Goal: Check status: Check status

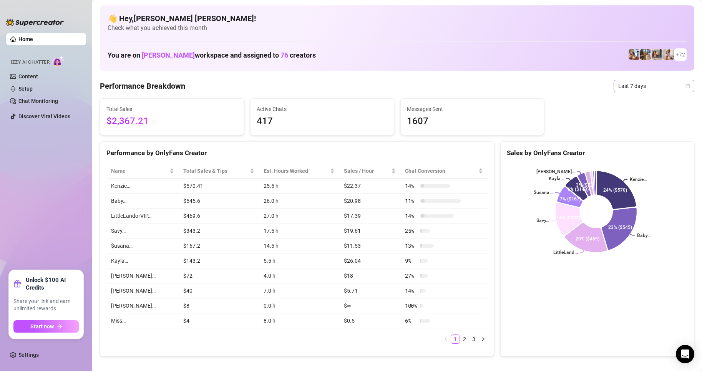
click at [686, 88] on icon "calendar" at bounding box center [688, 86] width 4 height 4
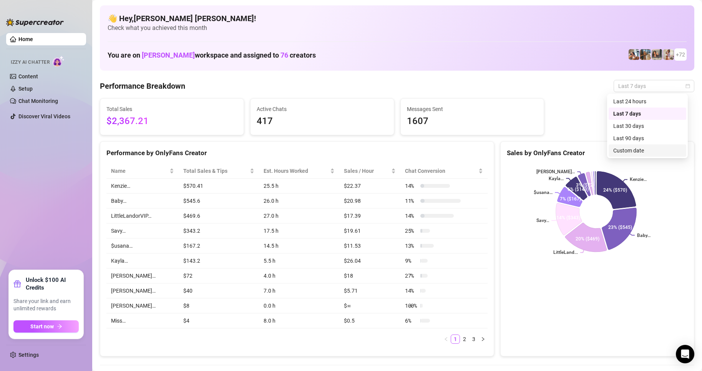
click at [635, 150] on div "Custom date" at bounding box center [648, 150] width 68 height 8
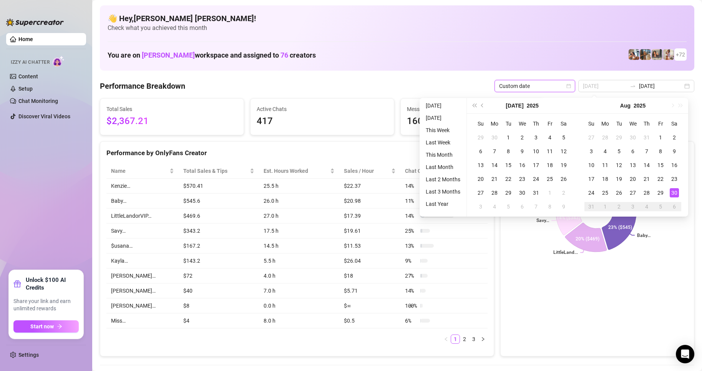
type input "[DATE]"
click at [677, 194] on div "30" at bounding box center [674, 192] width 9 height 9
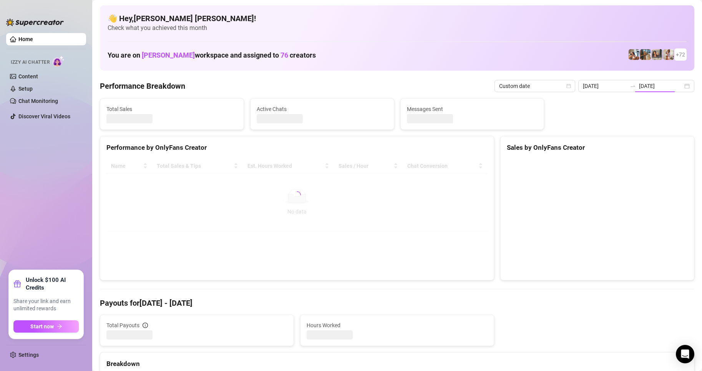
type input "[DATE]"
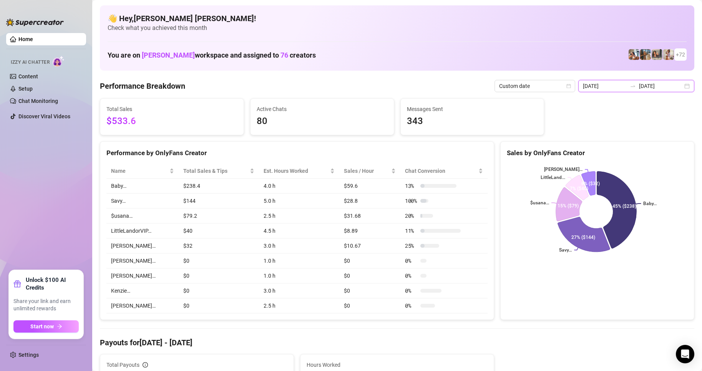
click at [676, 86] on input "[DATE]" at bounding box center [661, 86] width 44 height 8
click at [680, 87] on div "[DATE] [DATE]" at bounding box center [637, 86] width 116 height 12
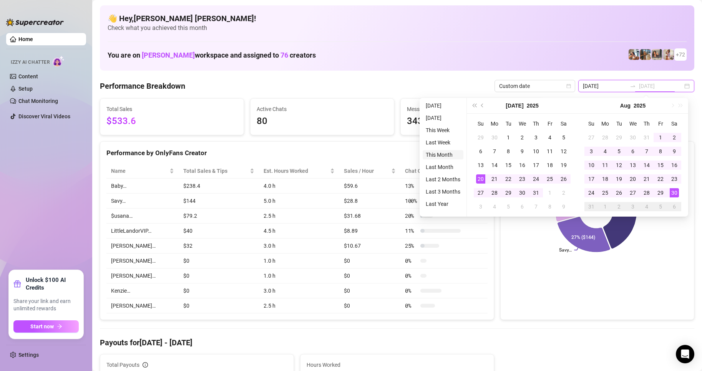
type input "[DATE]"
click at [445, 153] on li "This Month" at bounding box center [443, 154] width 41 height 9
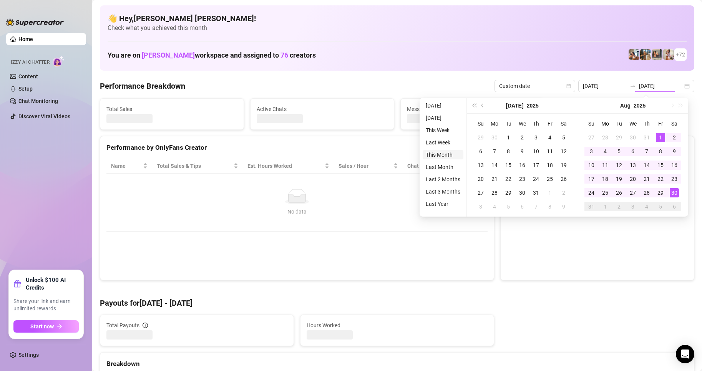
type input "[DATE]"
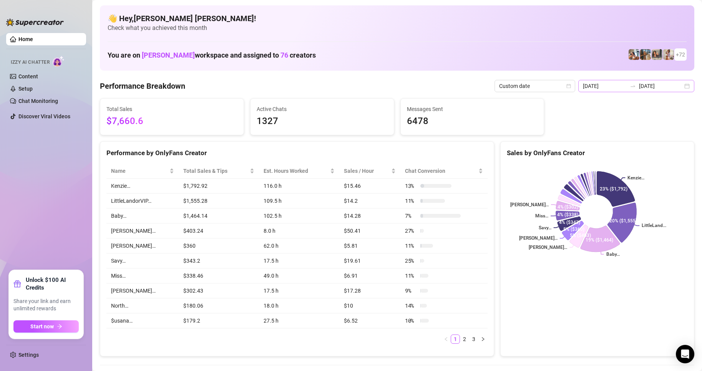
click at [682, 87] on div "[DATE] [DATE]" at bounding box center [637, 86] width 116 height 12
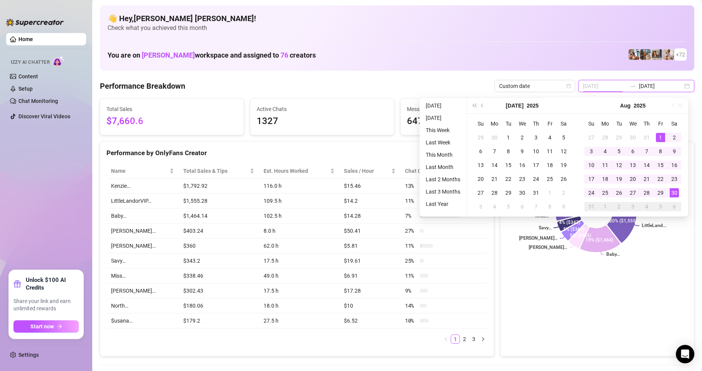
type input "[DATE]"
click at [676, 190] on div "30" at bounding box center [674, 192] width 9 height 9
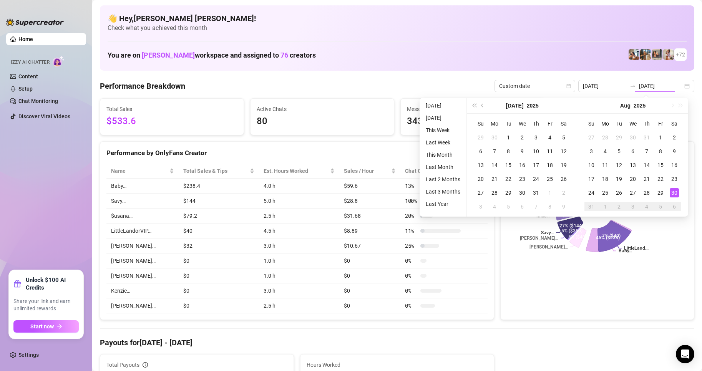
type input "[DATE]"
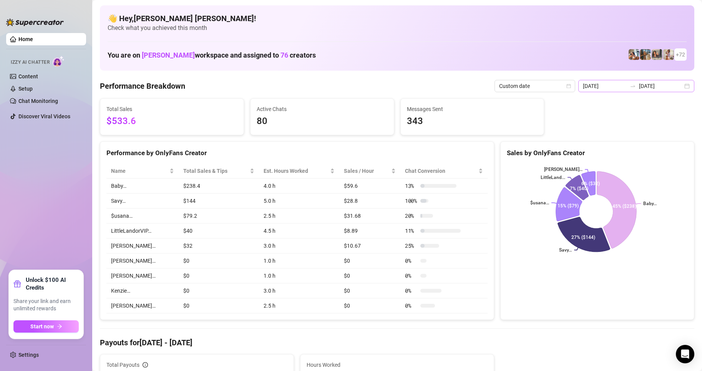
click at [680, 83] on div "[DATE] [DATE]" at bounding box center [637, 86] width 116 height 12
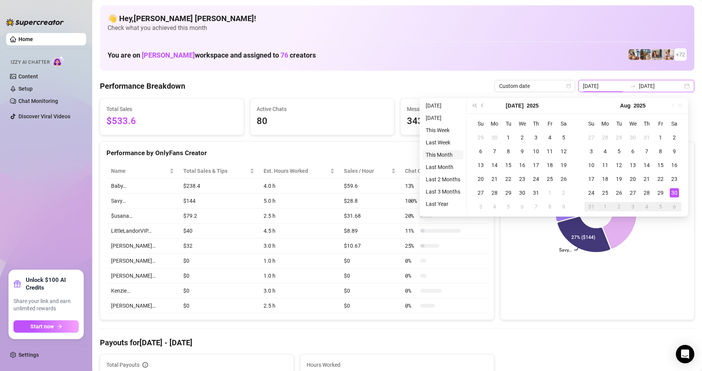
type input "[DATE]"
click at [442, 157] on li "This Month" at bounding box center [443, 154] width 41 height 9
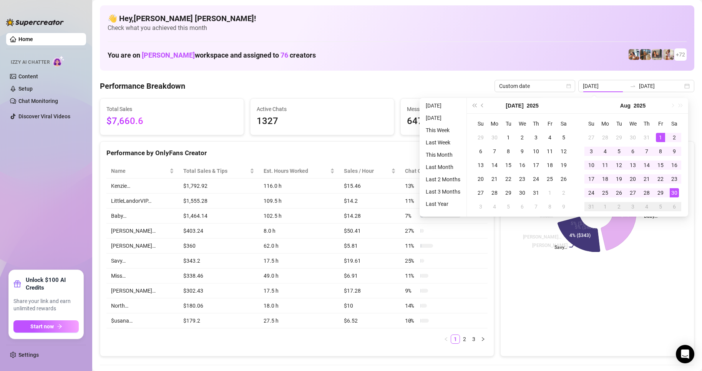
type input "[DATE]"
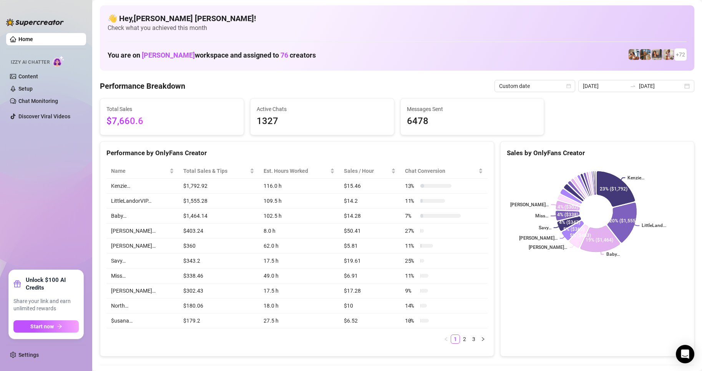
click at [40, 65] on span "Izzy AI Chatter" at bounding box center [30, 62] width 39 height 7
